Goal: Information Seeking & Learning: Understand process/instructions

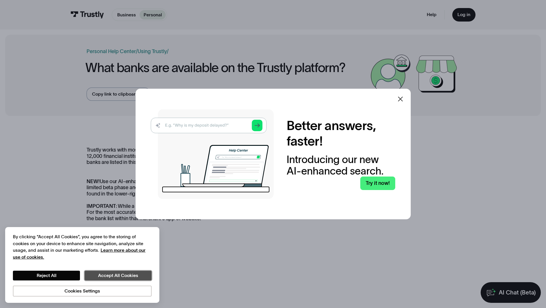
click at [112, 275] on button "Accept All Cookies" at bounding box center [118, 275] width 67 height 10
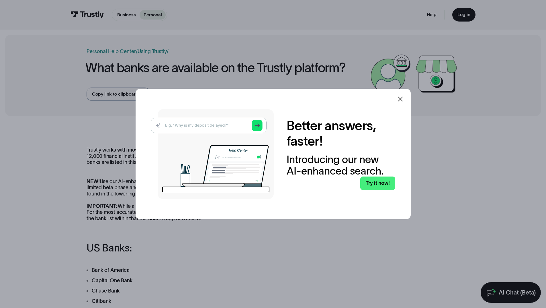
click at [403, 98] on icon at bounding box center [400, 98] width 7 height 7
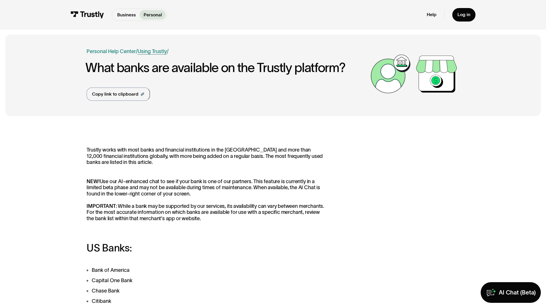
click at [162, 54] on link "Using Trustly" at bounding box center [152, 51] width 29 height 6
